Goal: Browse casually

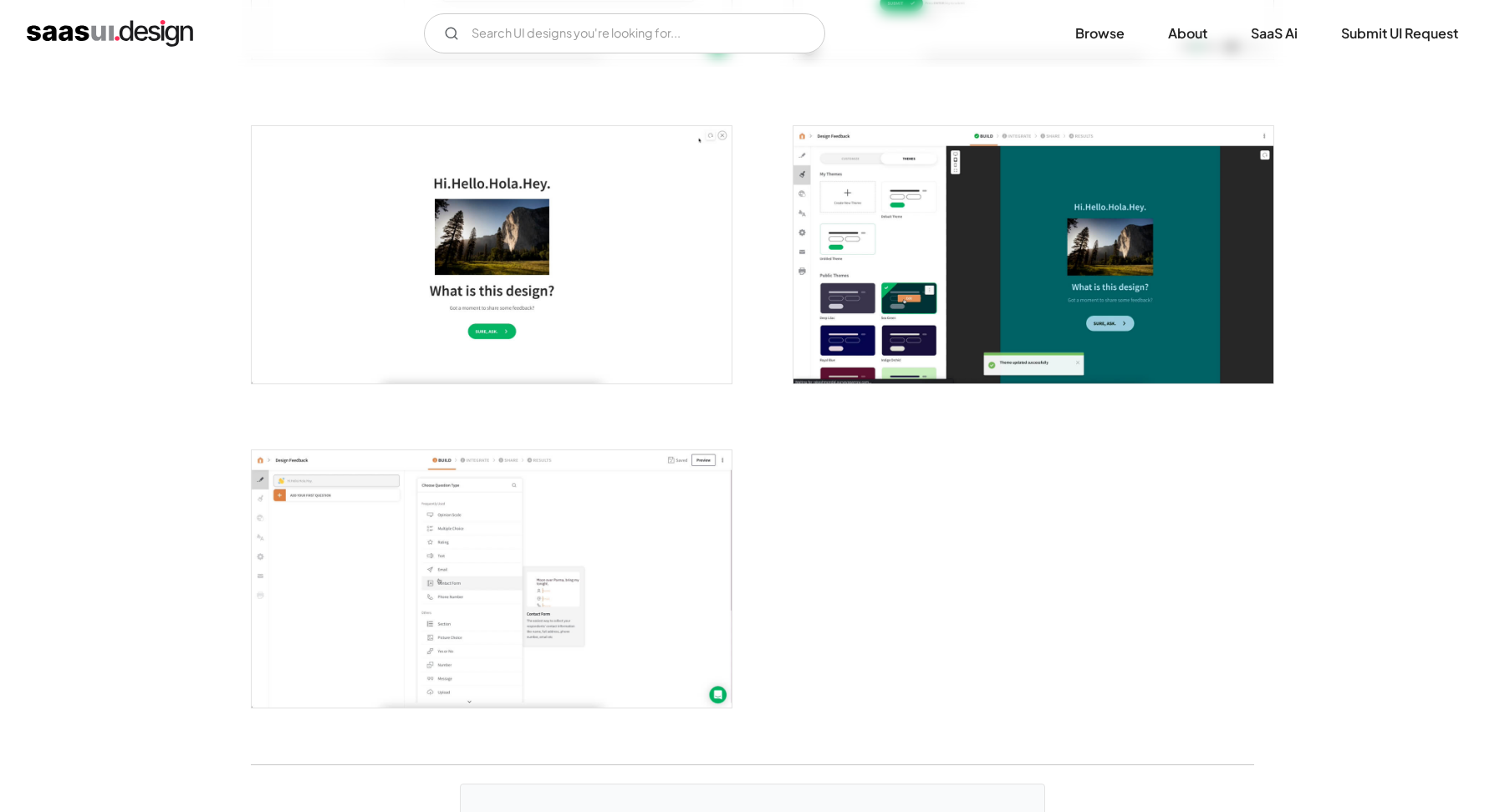
scroll to position [3838, 0]
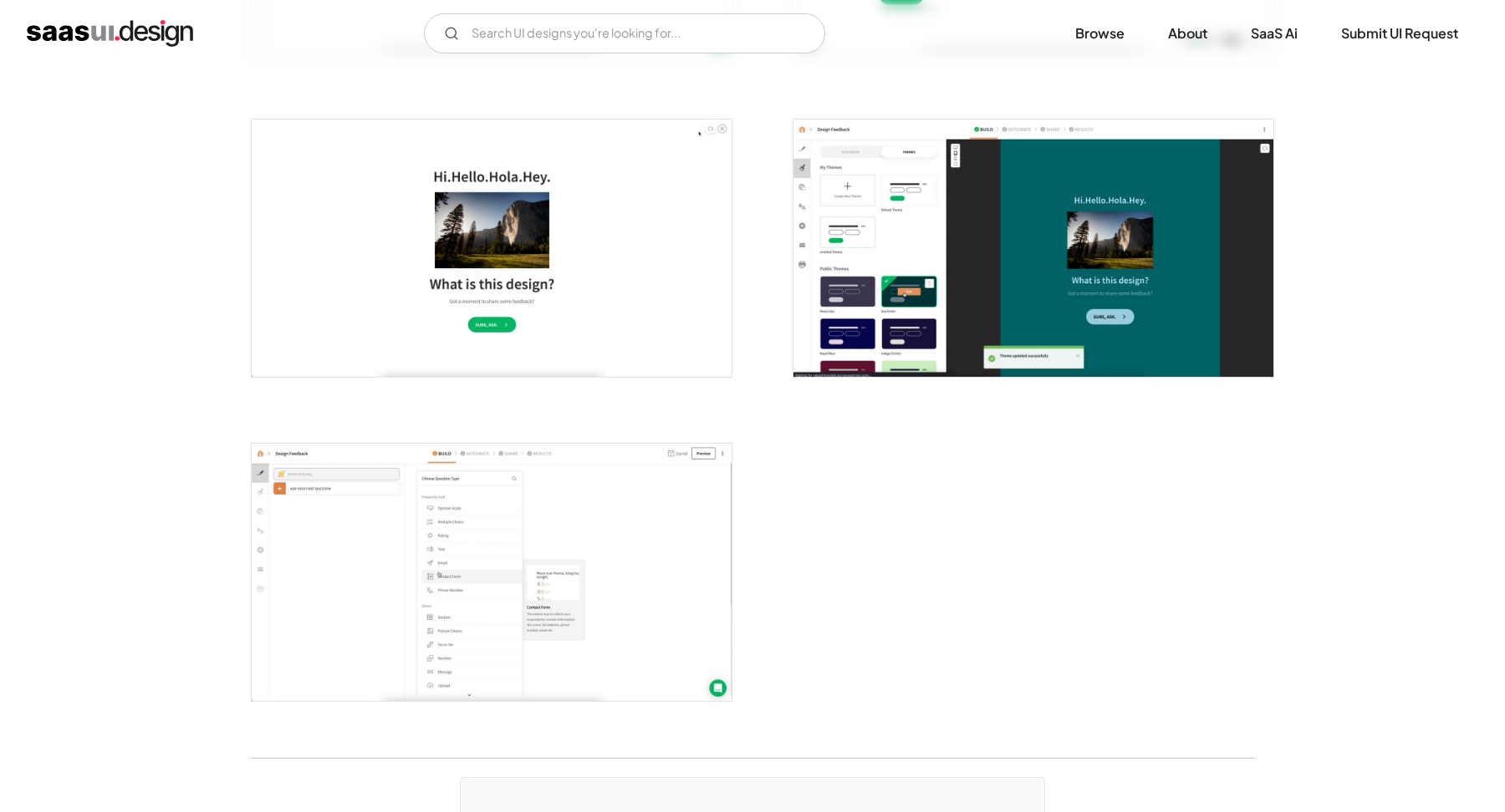
click at [566, 474] on img "open lightbox" at bounding box center [492, 573] width 480 height 258
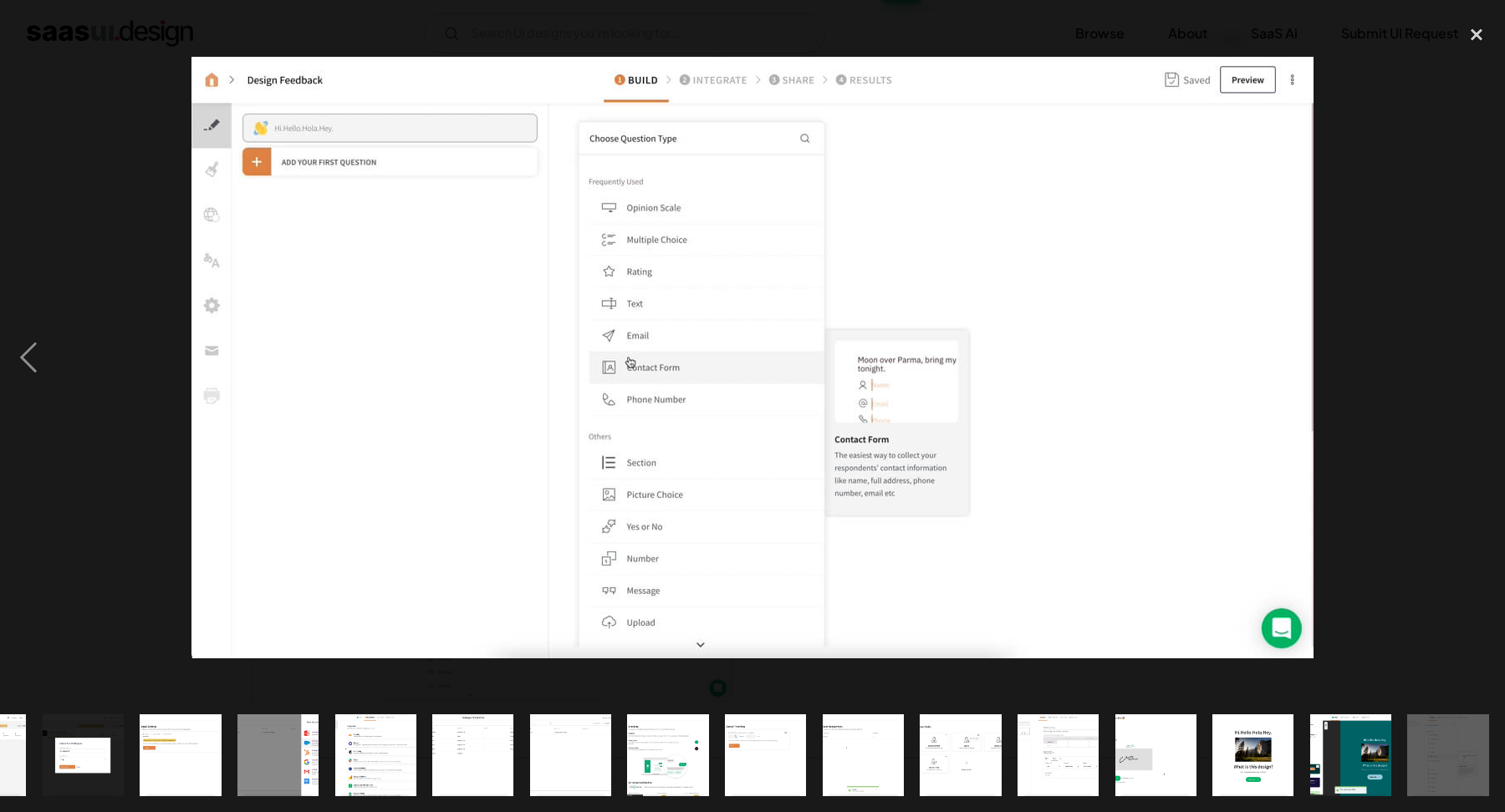
scroll to position [0, 950]
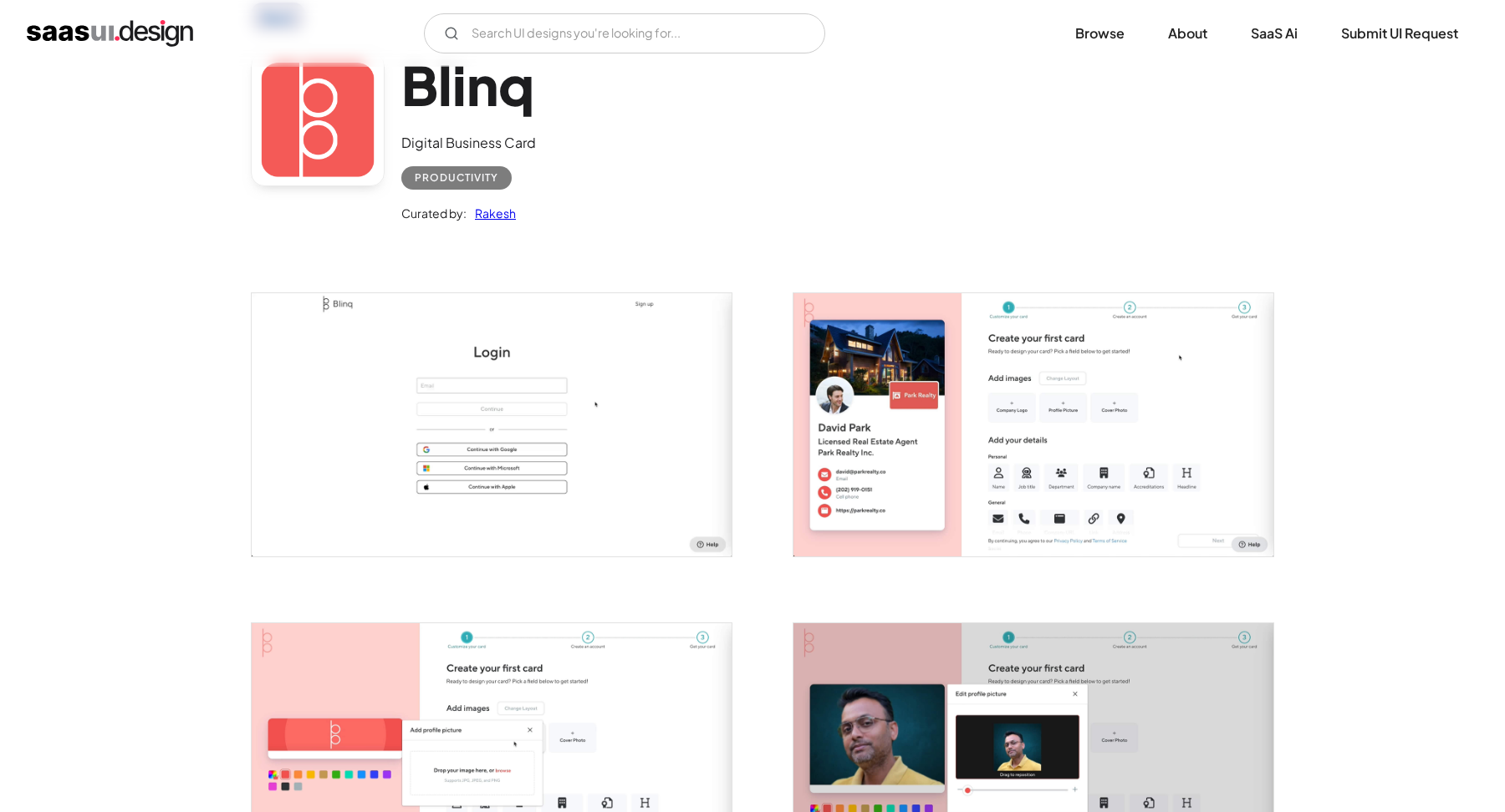
scroll to position [102, 0]
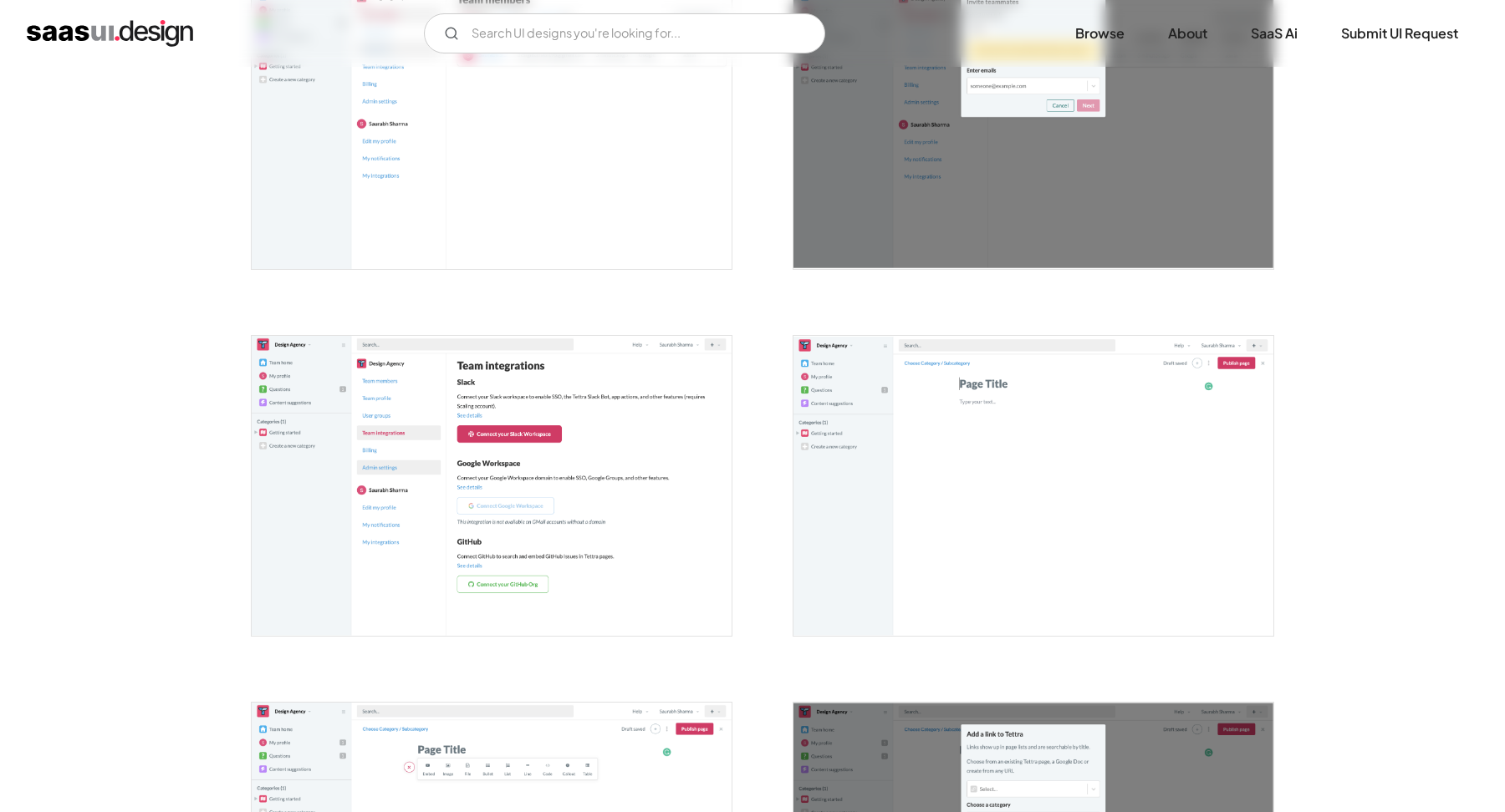
scroll to position [2996, 0]
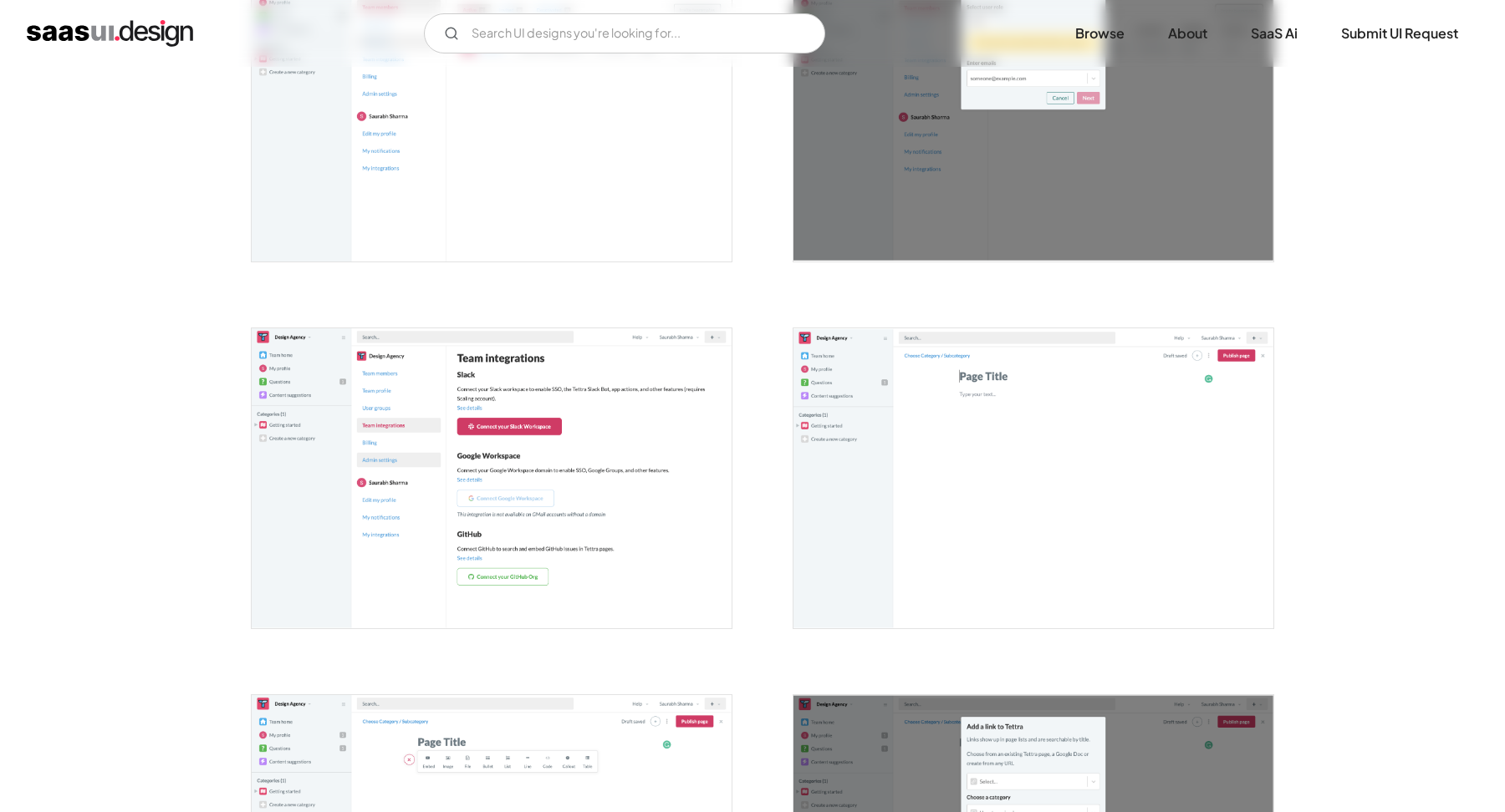
click at [888, 432] on img "open lightbox" at bounding box center [1034, 478] width 480 height 300
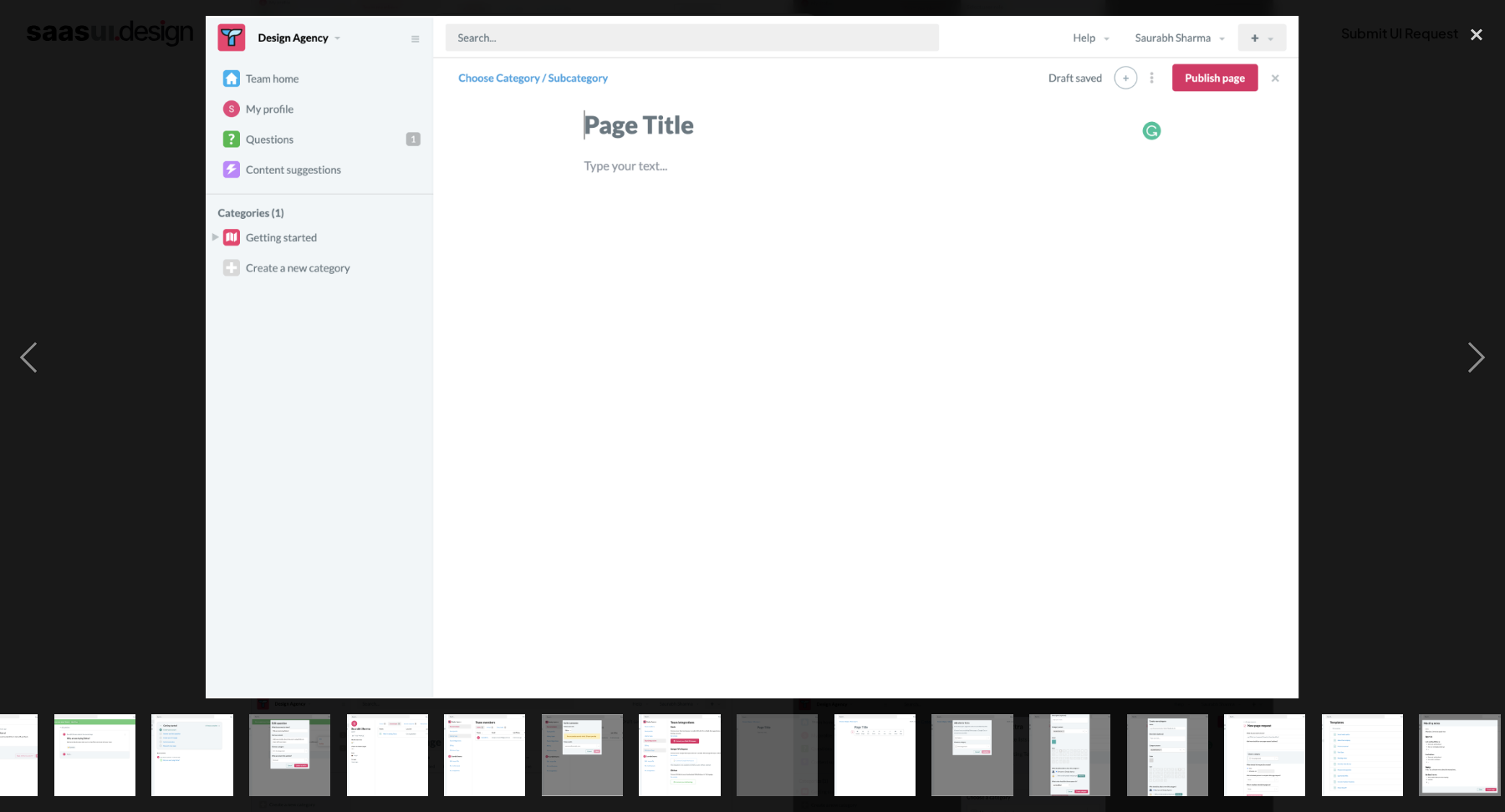
scroll to position [0, 950]
